Goal: Information Seeking & Learning: Learn about a topic

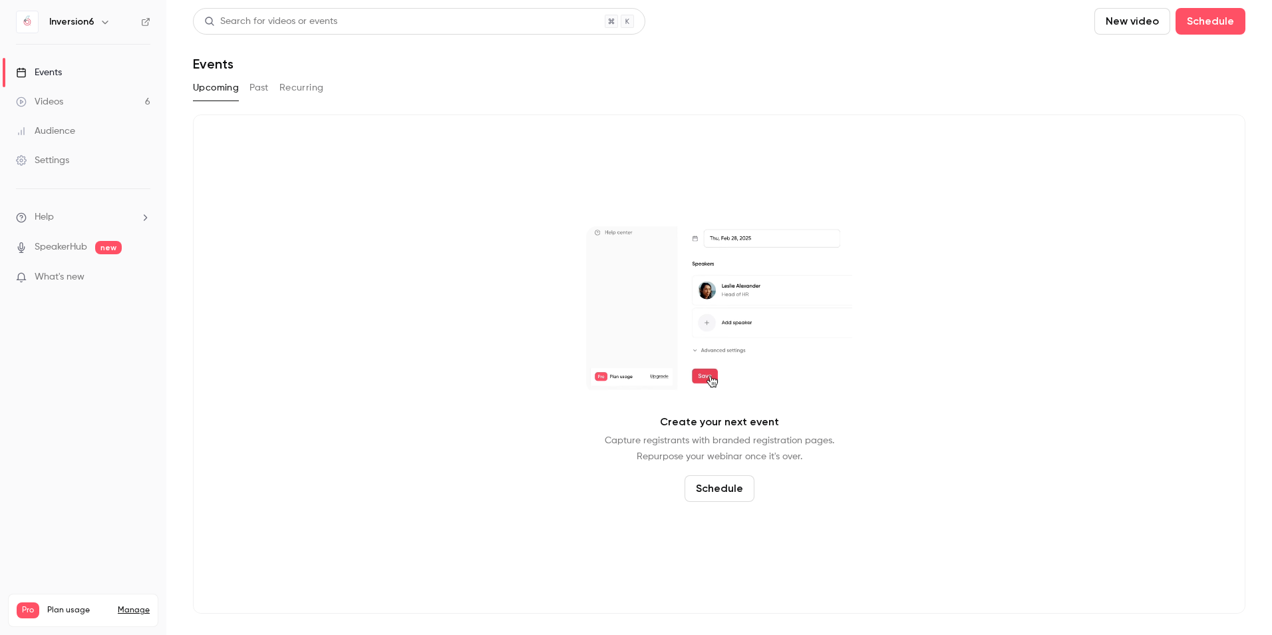
click at [92, 93] on link "Videos 6" at bounding box center [83, 101] width 166 height 29
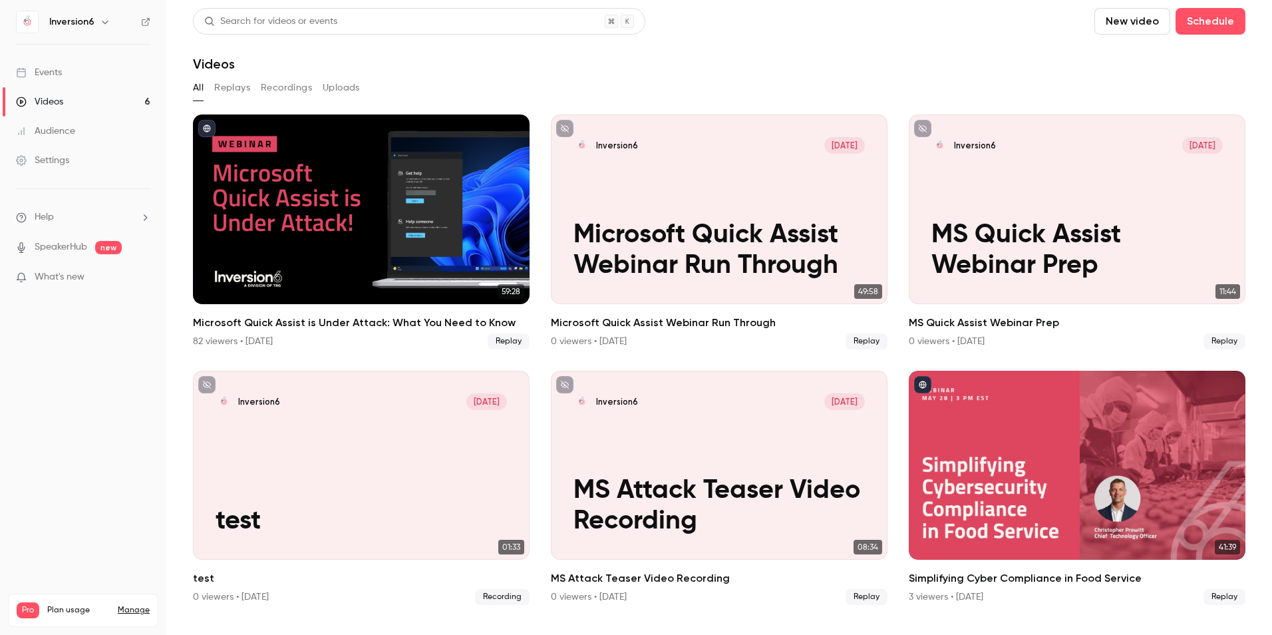
click at [104, 77] on link "Events" at bounding box center [83, 72] width 166 height 29
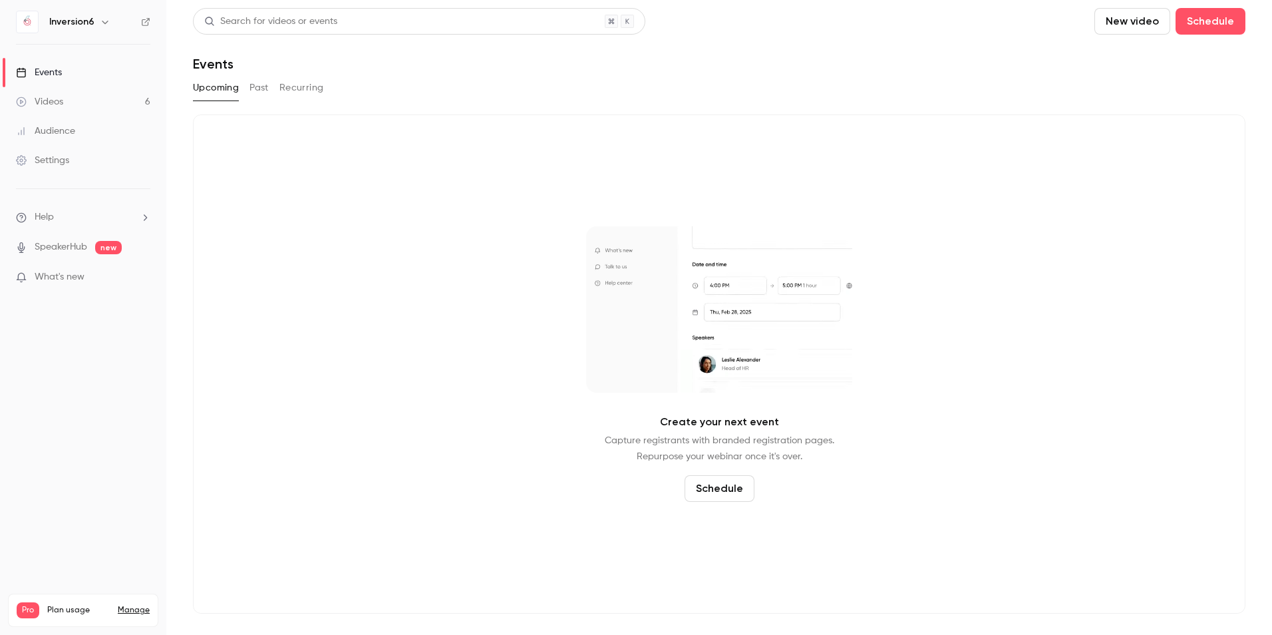
click at [267, 85] on button "Past" at bounding box center [258, 87] width 19 height 21
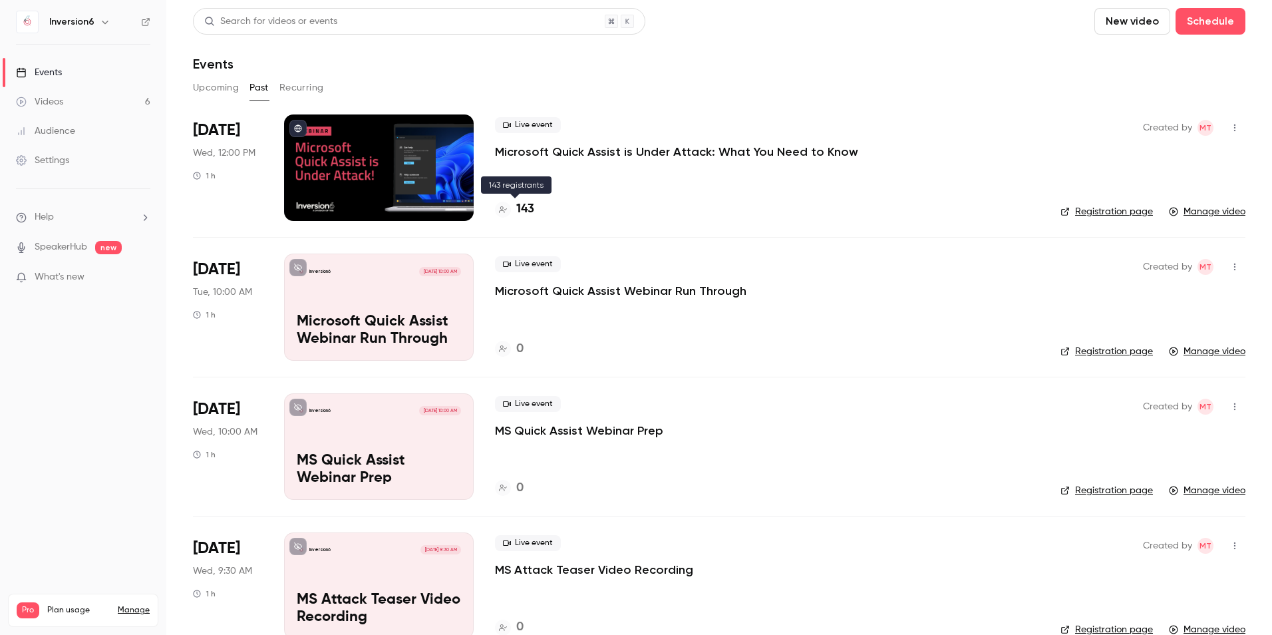
click at [532, 206] on h4 "143" at bounding box center [525, 209] width 18 height 18
